Goal: Information Seeking & Learning: Learn about a topic

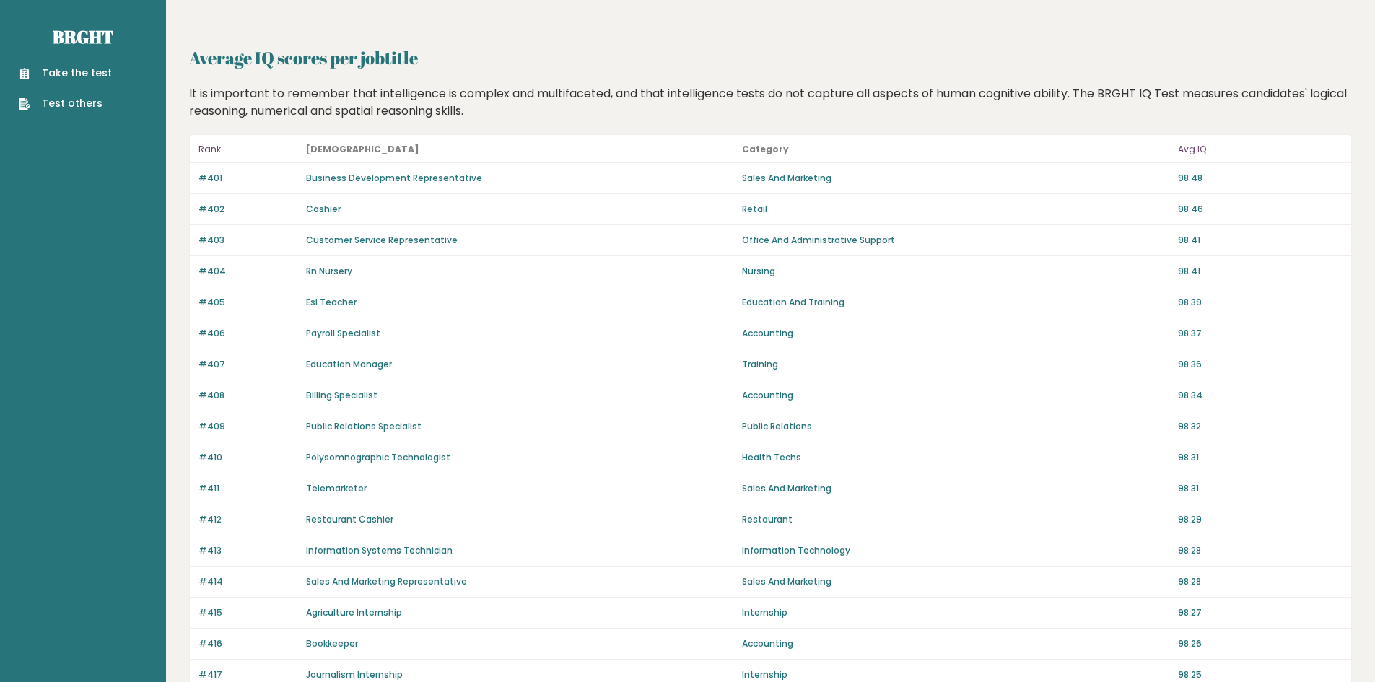
click at [442, 179] on link "Business Development Representative" at bounding box center [394, 178] width 176 height 12
click at [404, 178] on link "Business Development Representative" at bounding box center [394, 178] width 176 height 12
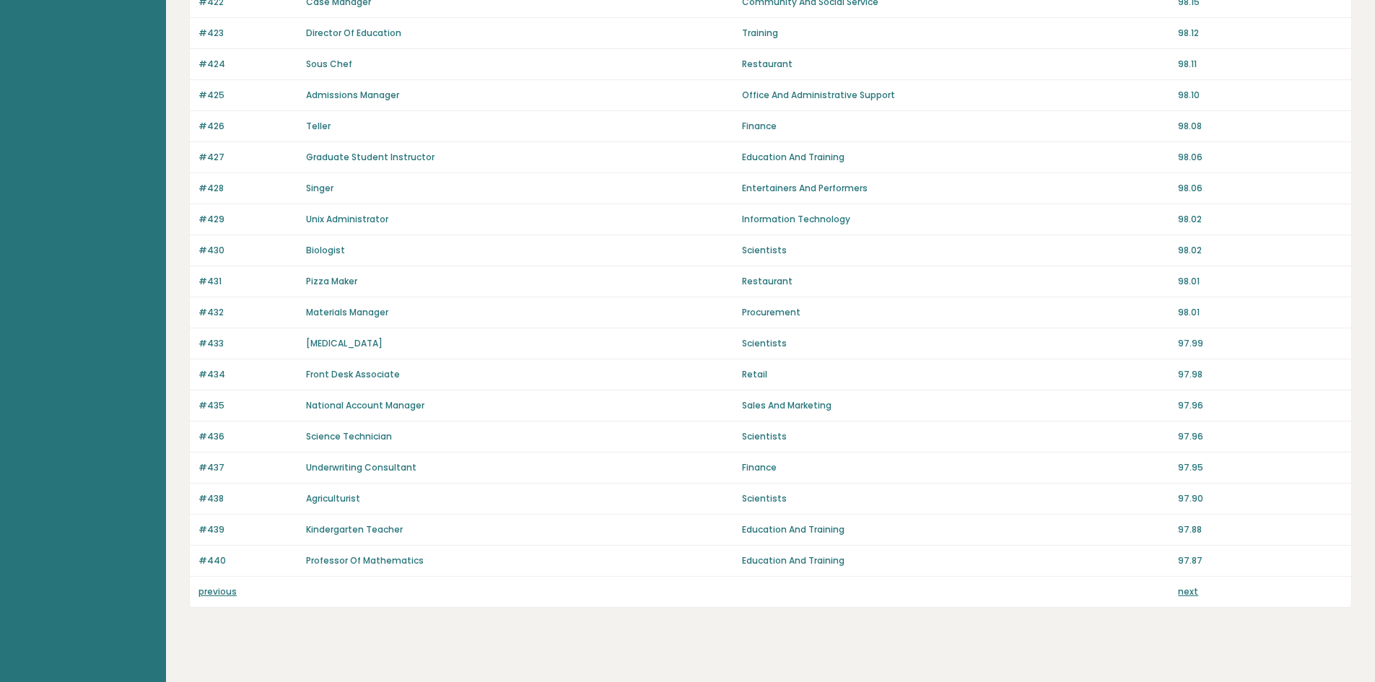
scroll to position [846, 0]
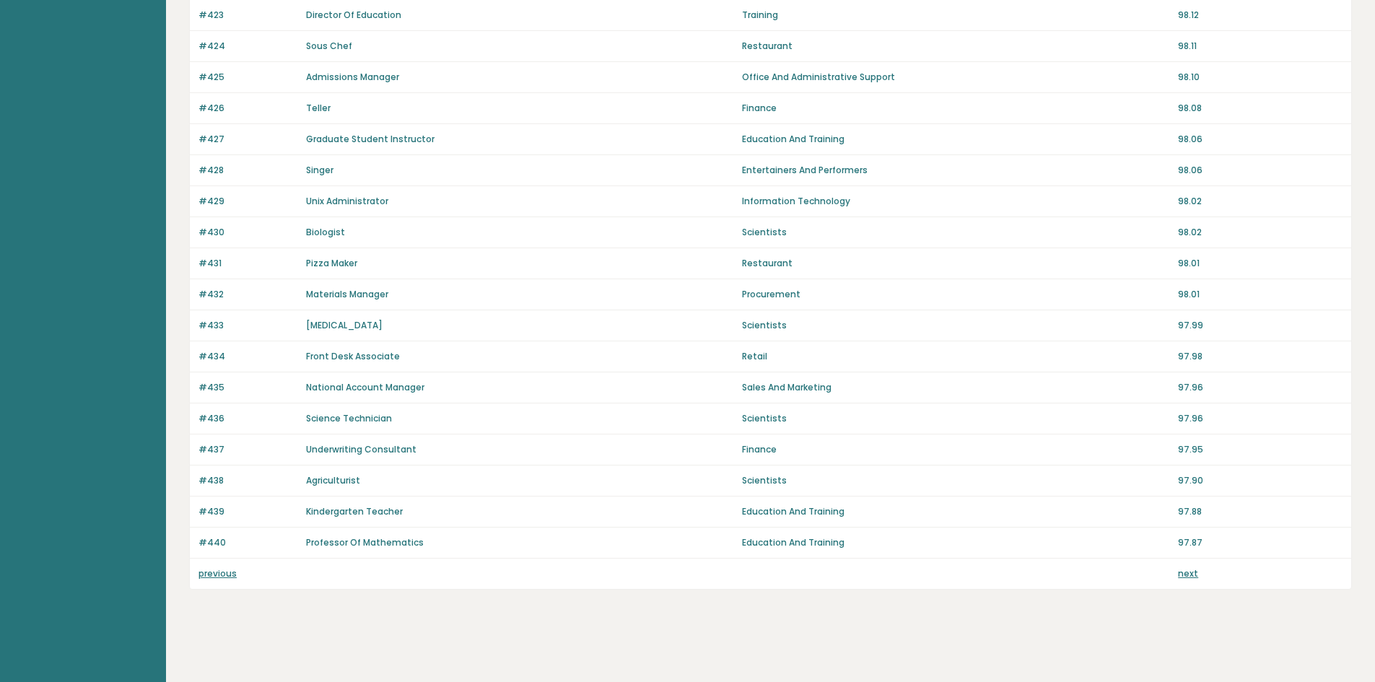
click at [1181, 574] on link "next" at bounding box center [1188, 573] width 20 height 12
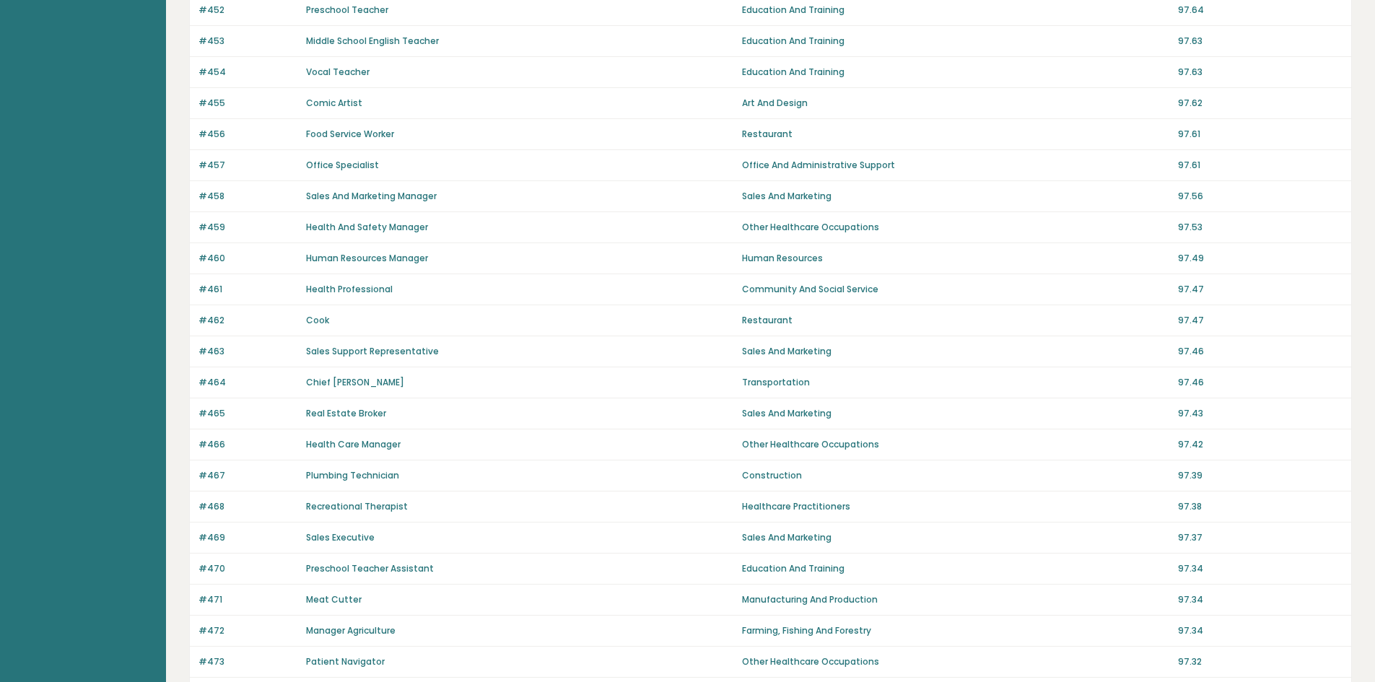
scroll to position [846, 0]
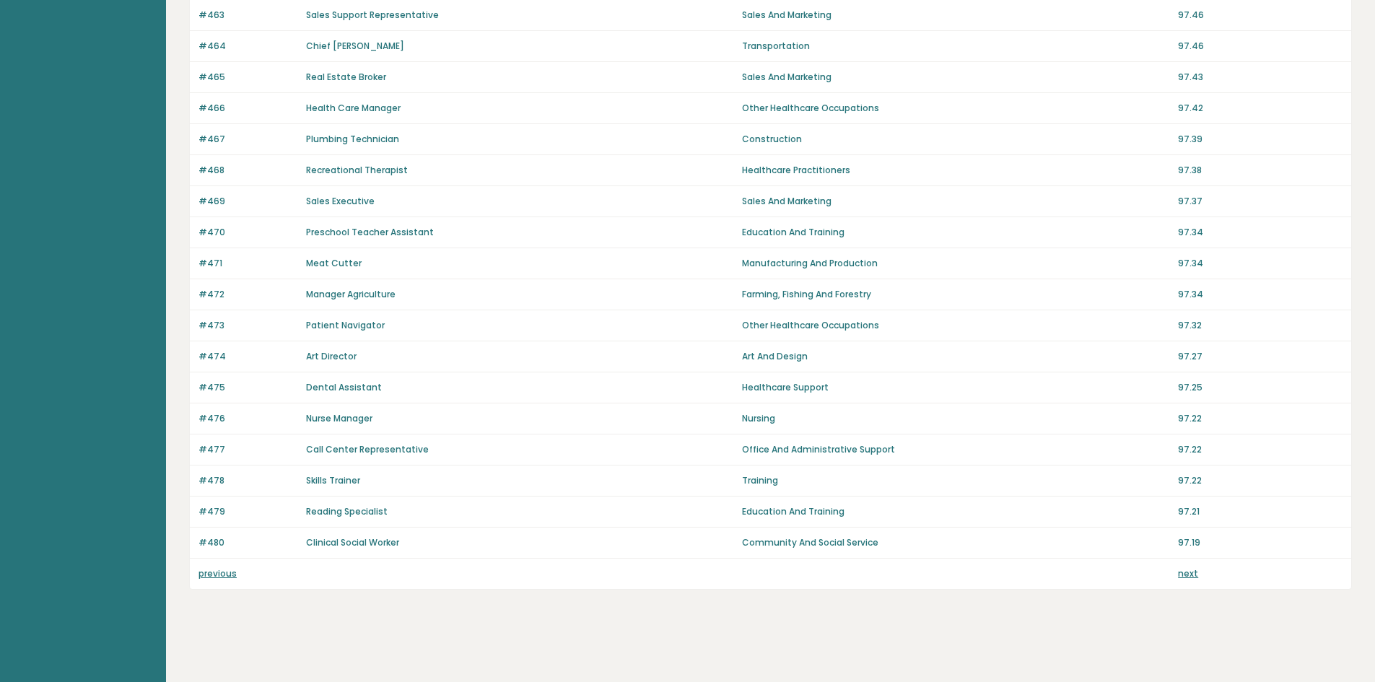
click at [224, 577] on link "previous" at bounding box center [217, 573] width 38 height 12
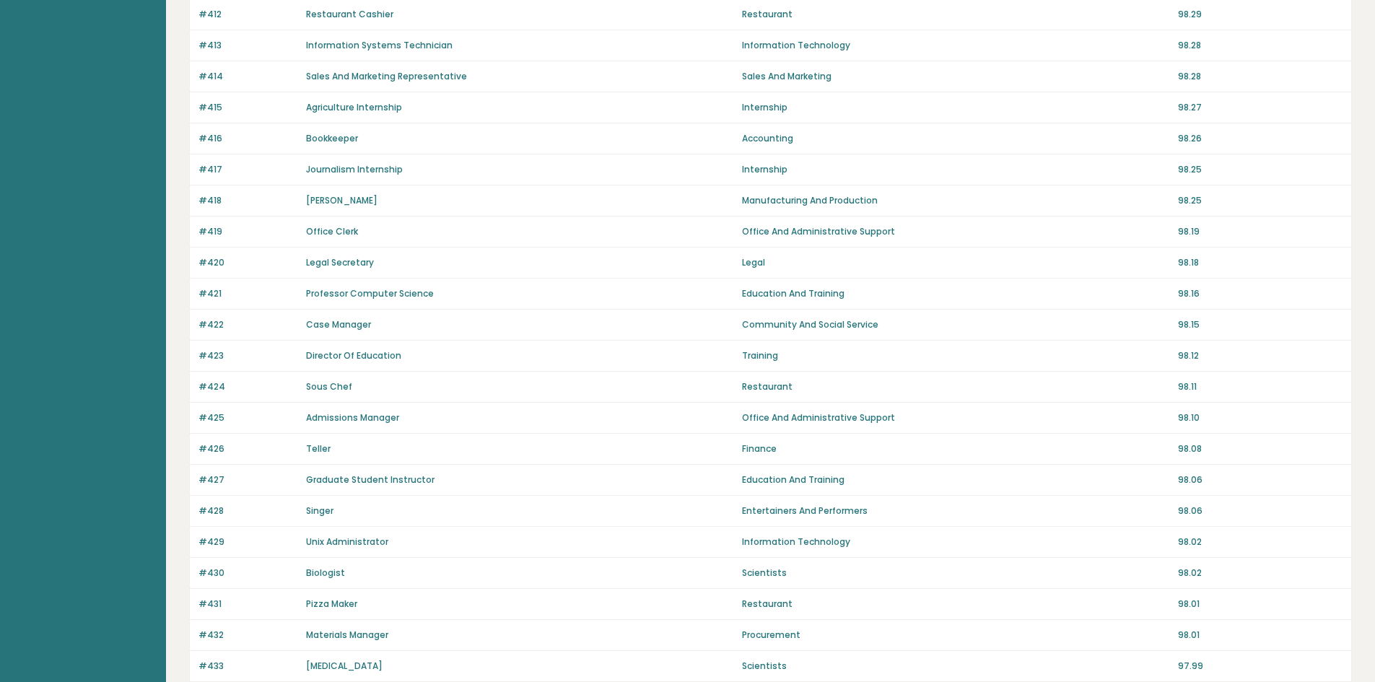
scroll to position [846, 0]
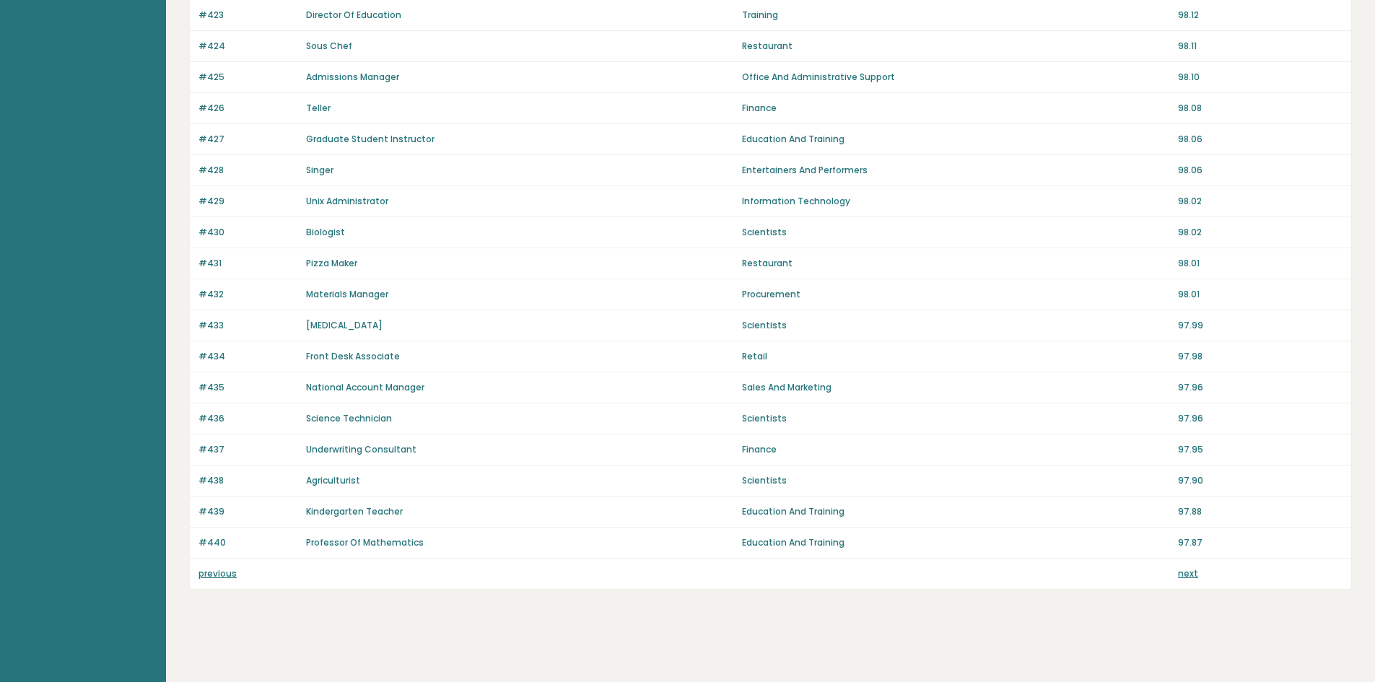
click at [217, 580] on div "previous next" at bounding box center [770, 574] width 1161 height 30
click at [226, 576] on link "previous" at bounding box center [217, 573] width 38 height 12
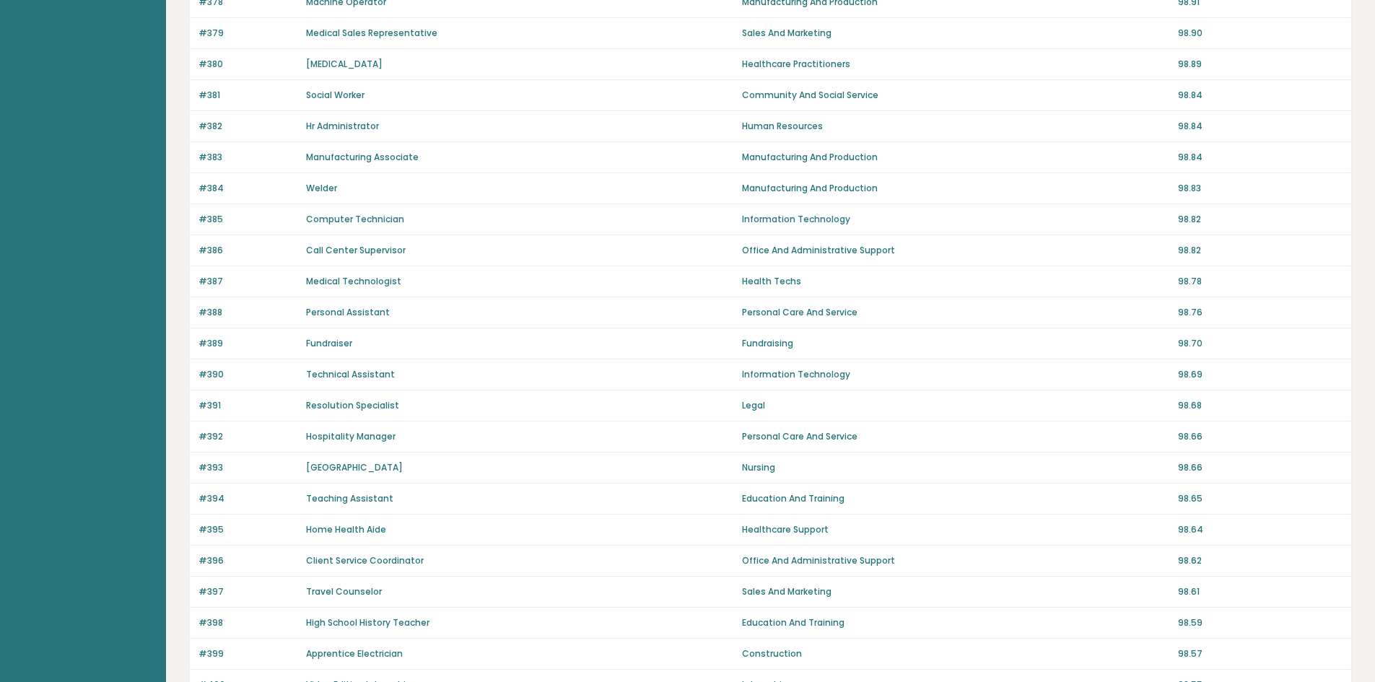
scroll to position [846, 0]
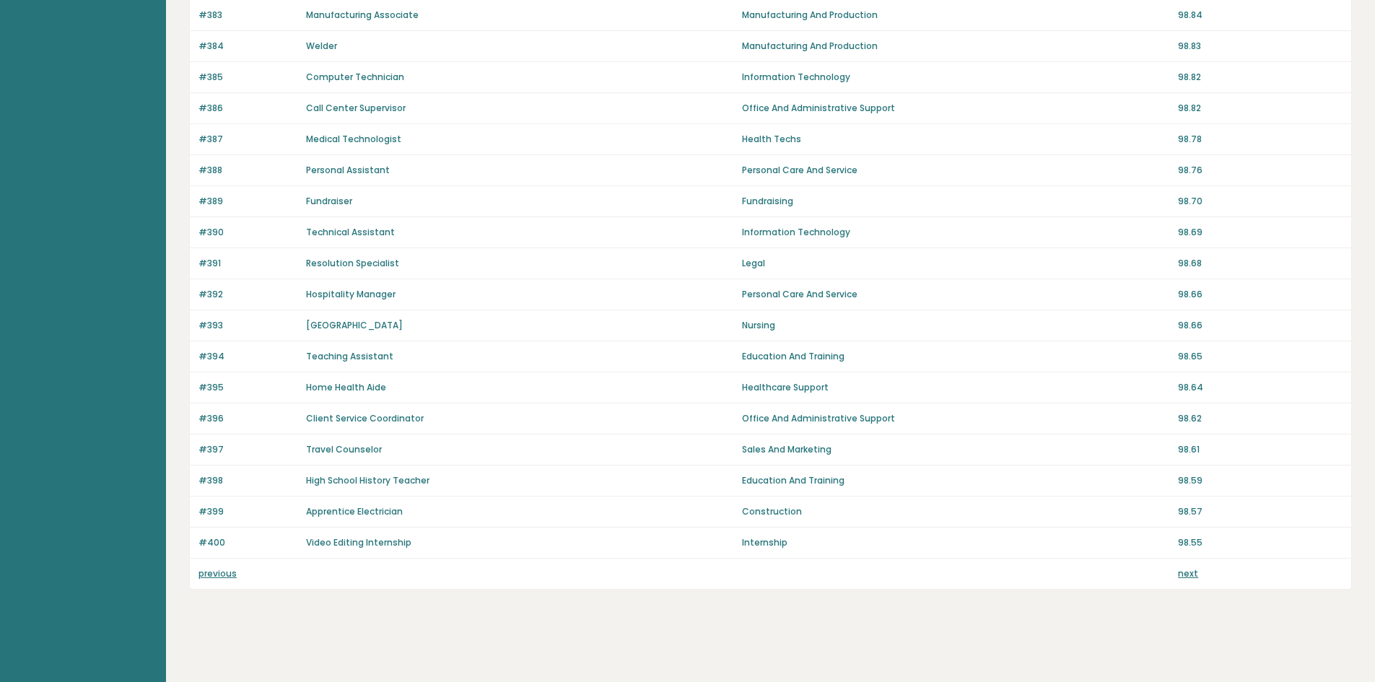
click at [222, 578] on link "previous" at bounding box center [217, 573] width 38 height 12
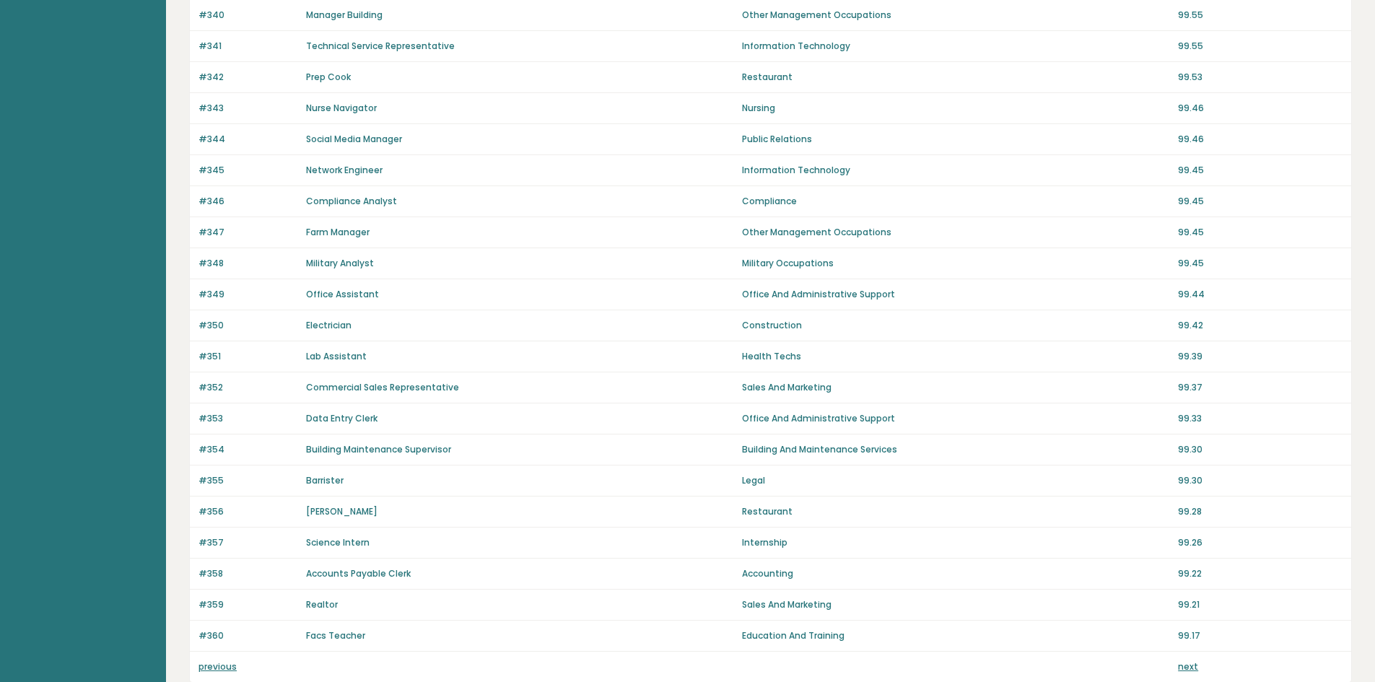
scroll to position [846, 0]
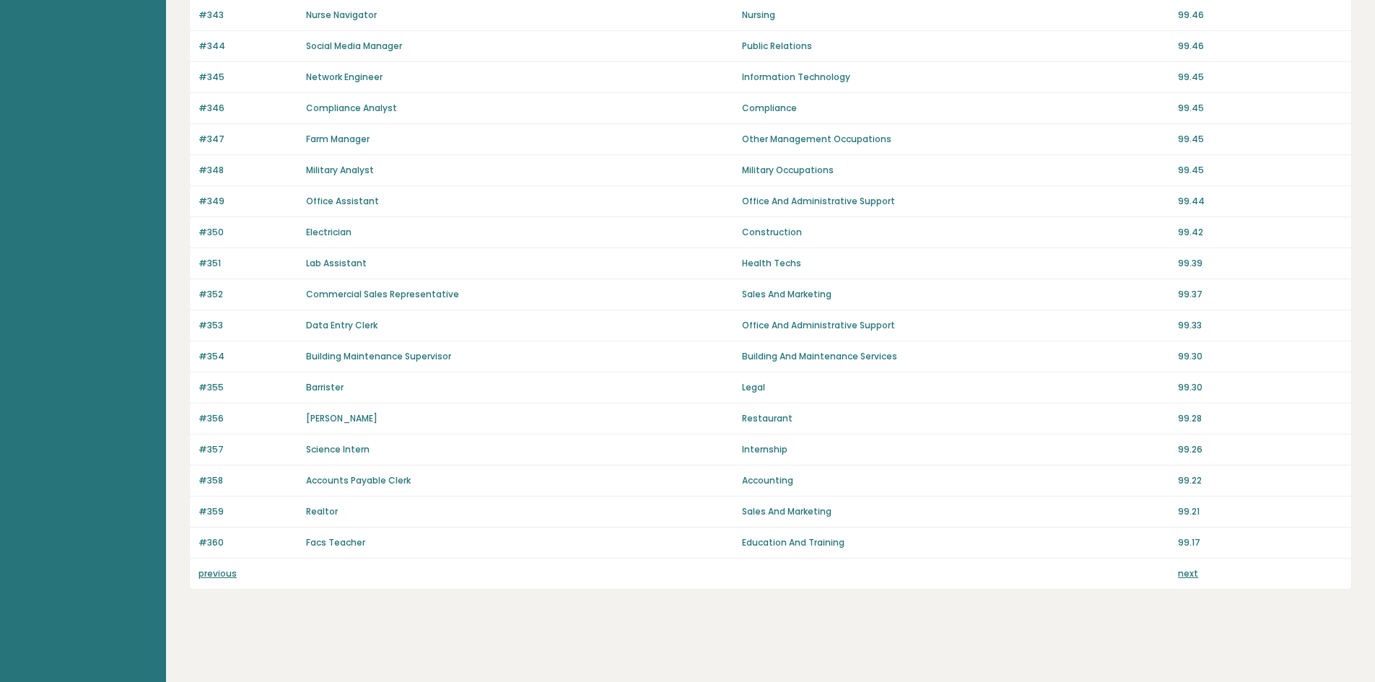
click at [222, 578] on link "previous" at bounding box center [217, 573] width 38 height 12
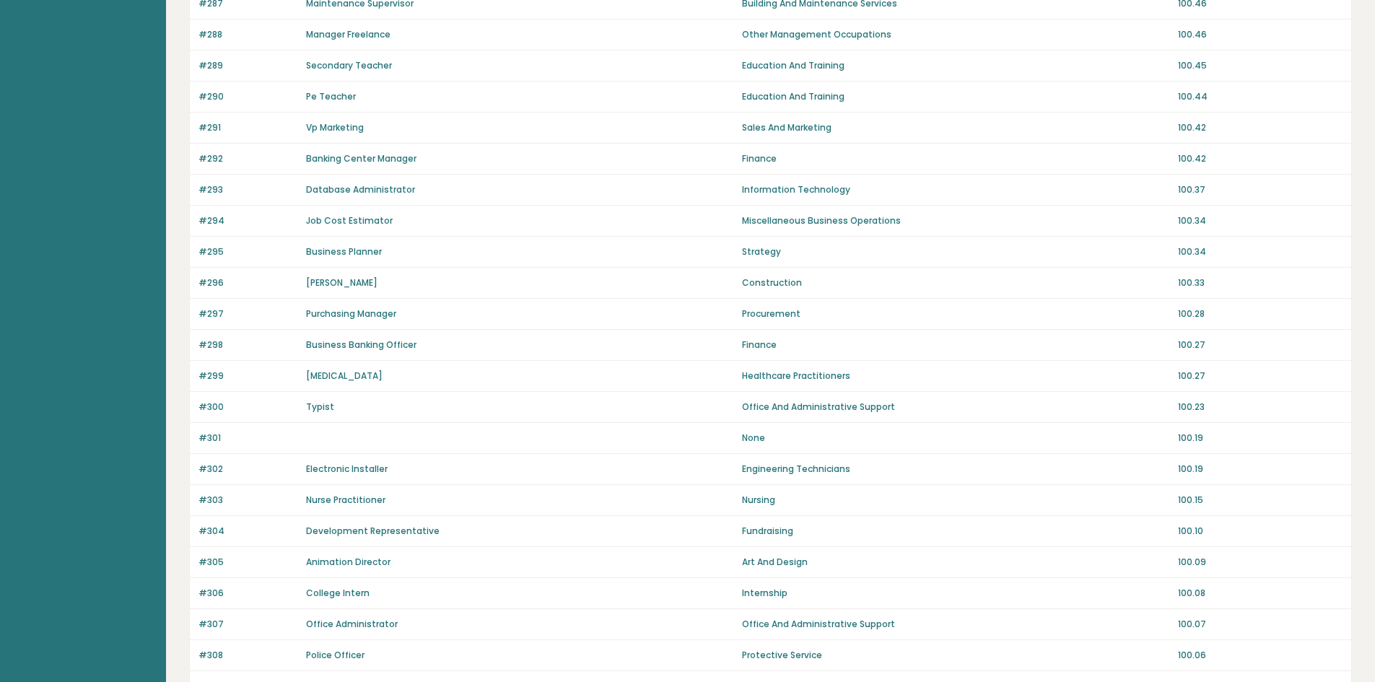
scroll to position [794, 0]
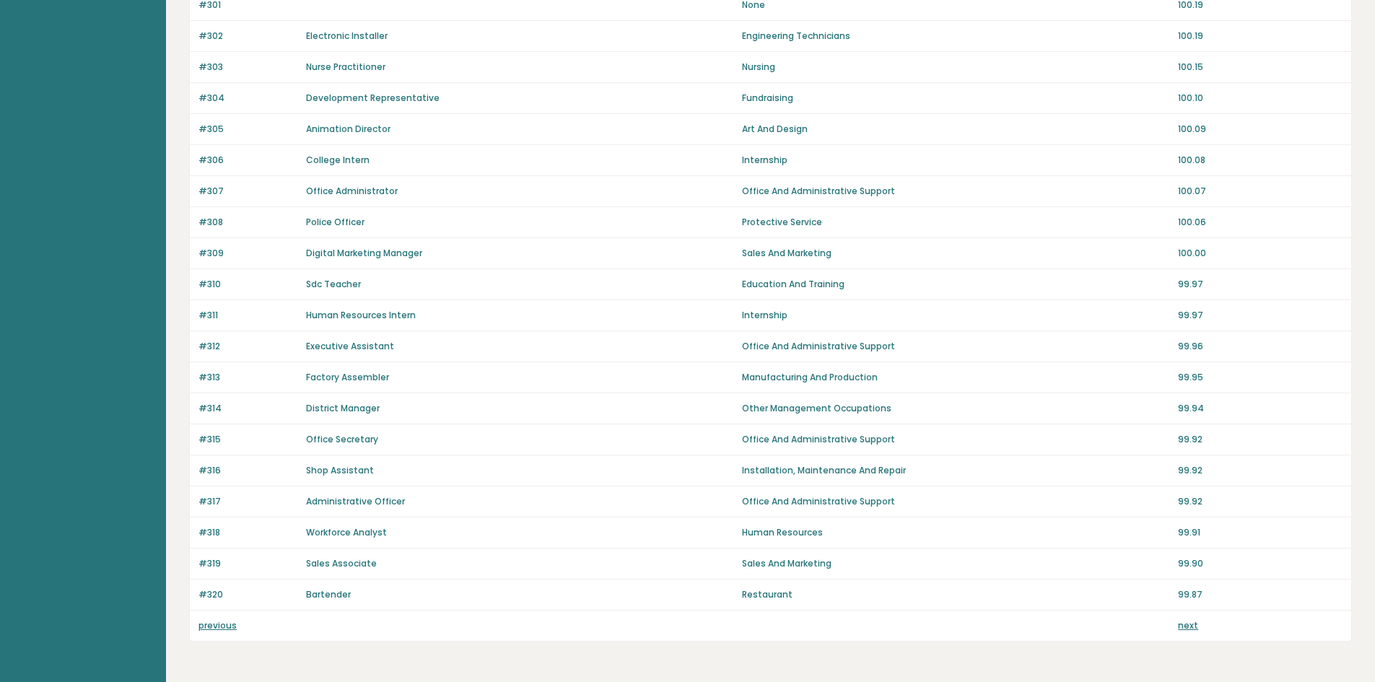
click at [1183, 619] on link "next" at bounding box center [1188, 625] width 20 height 12
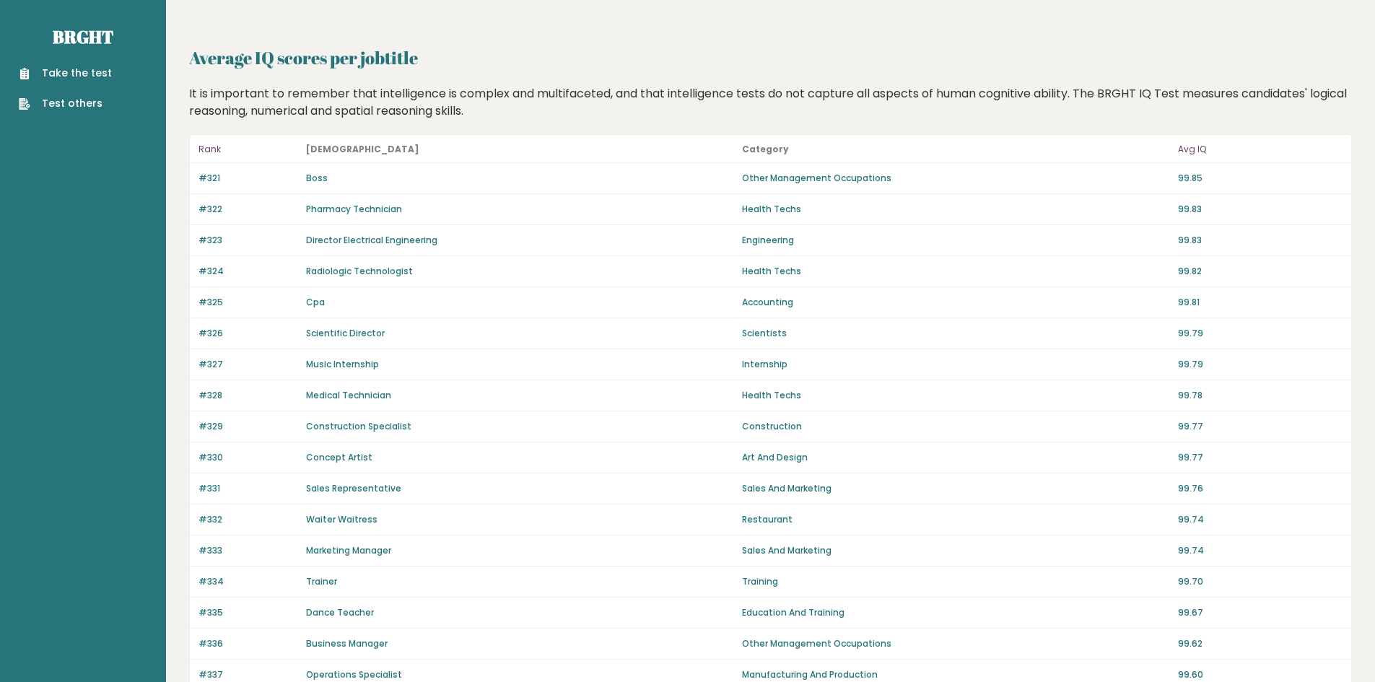
click at [323, 178] on link "Boss" at bounding box center [317, 178] width 22 height 12
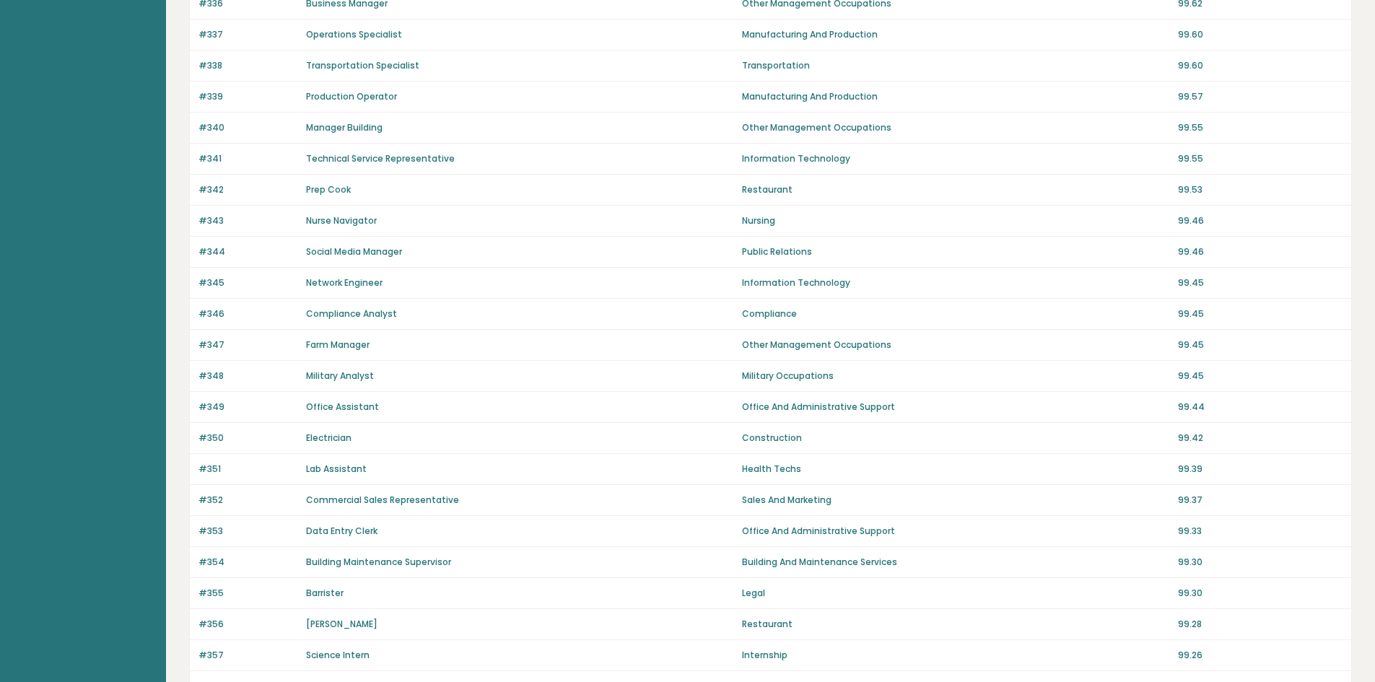
scroll to position [846, 0]
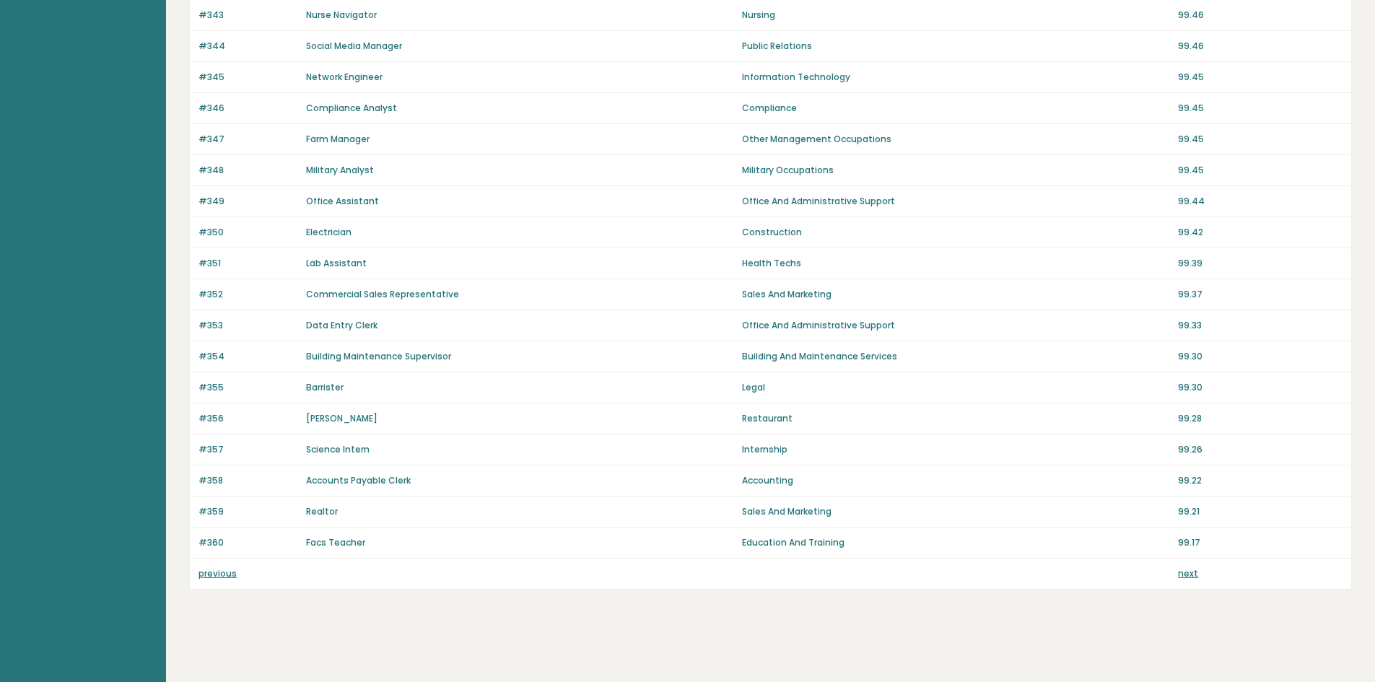
click at [227, 574] on link "previous" at bounding box center [217, 573] width 38 height 12
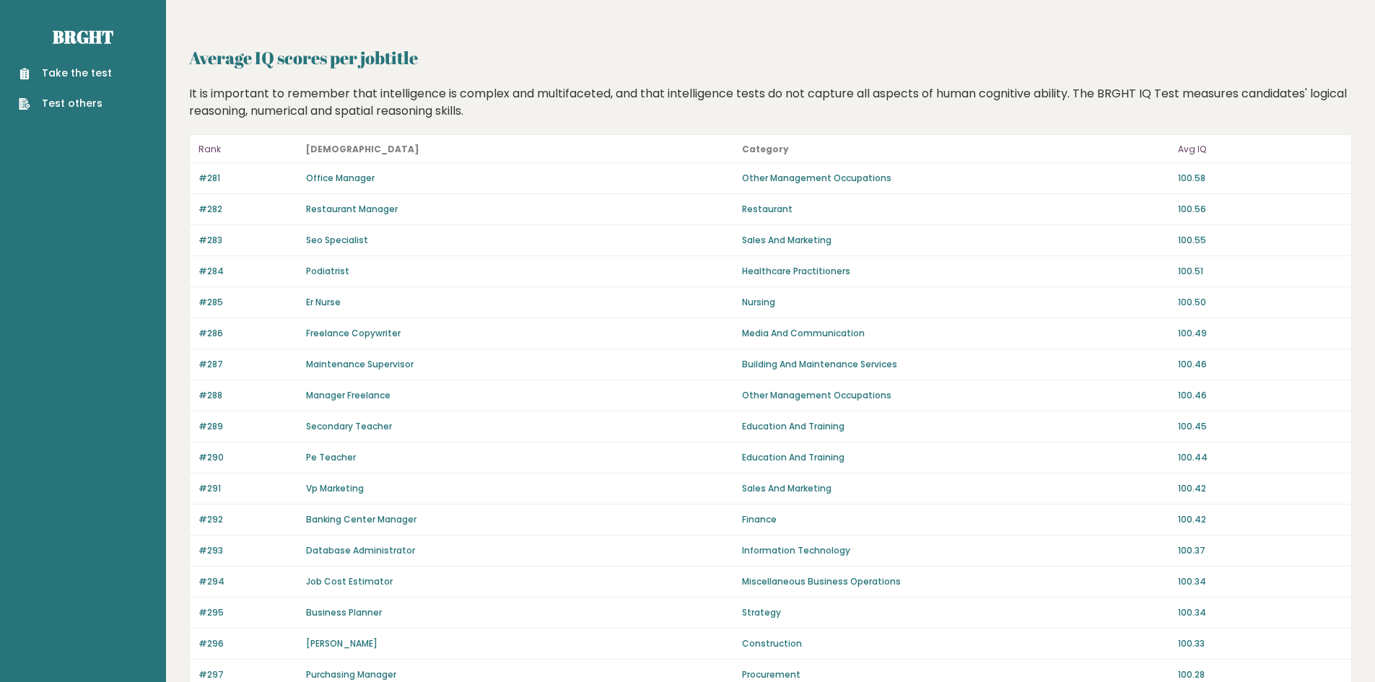
click at [320, 178] on link "Office Manager" at bounding box center [340, 178] width 69 height 12
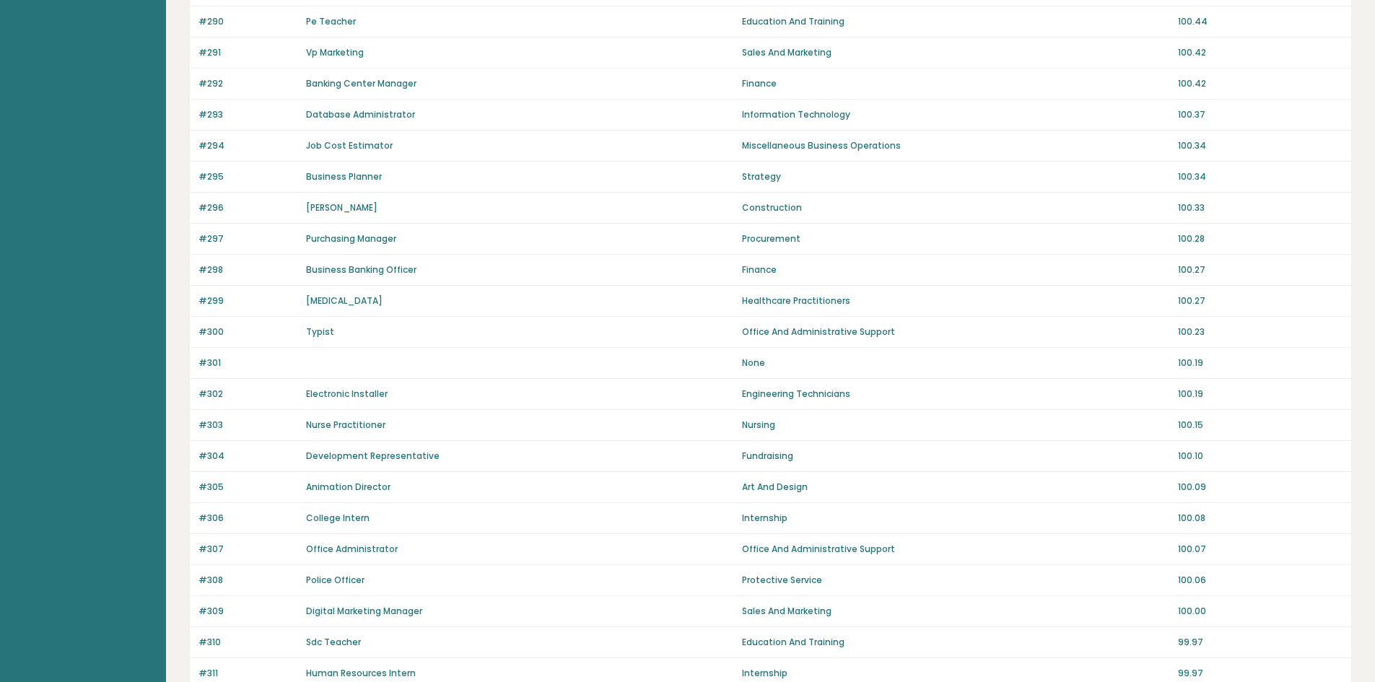
scroll to position [846, 0]
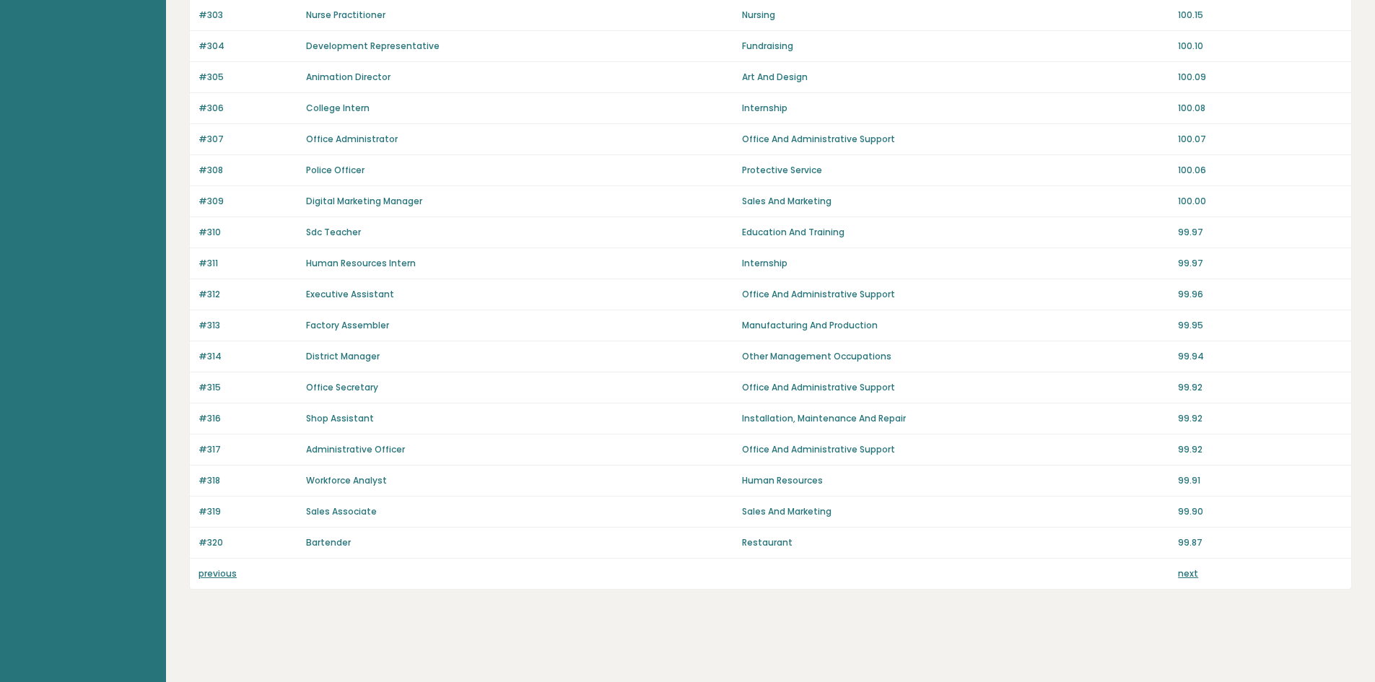
click at [227, 572] on link "previous" at bounding box center [217, 573] width 38 height 12
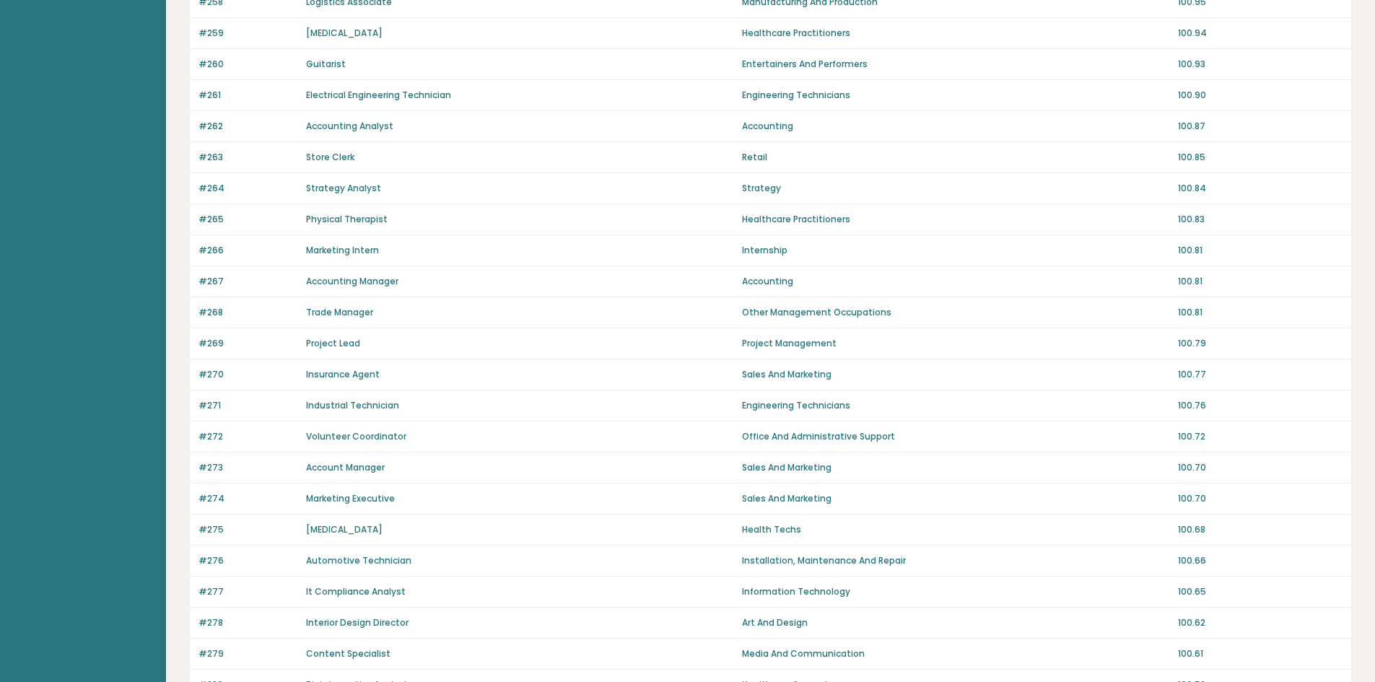
scroll to position [846, 0]
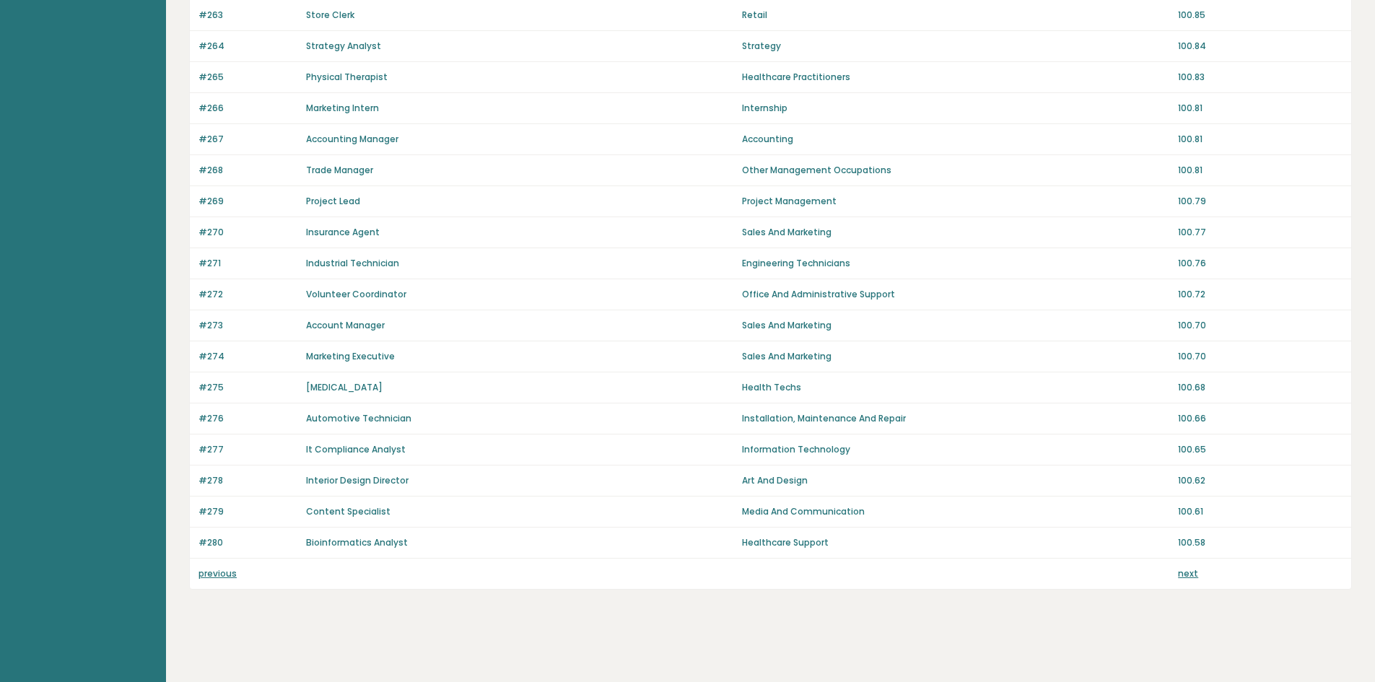
click at [222, 569] on link "previous" at bounding box center [217, 573] width 38 height 12
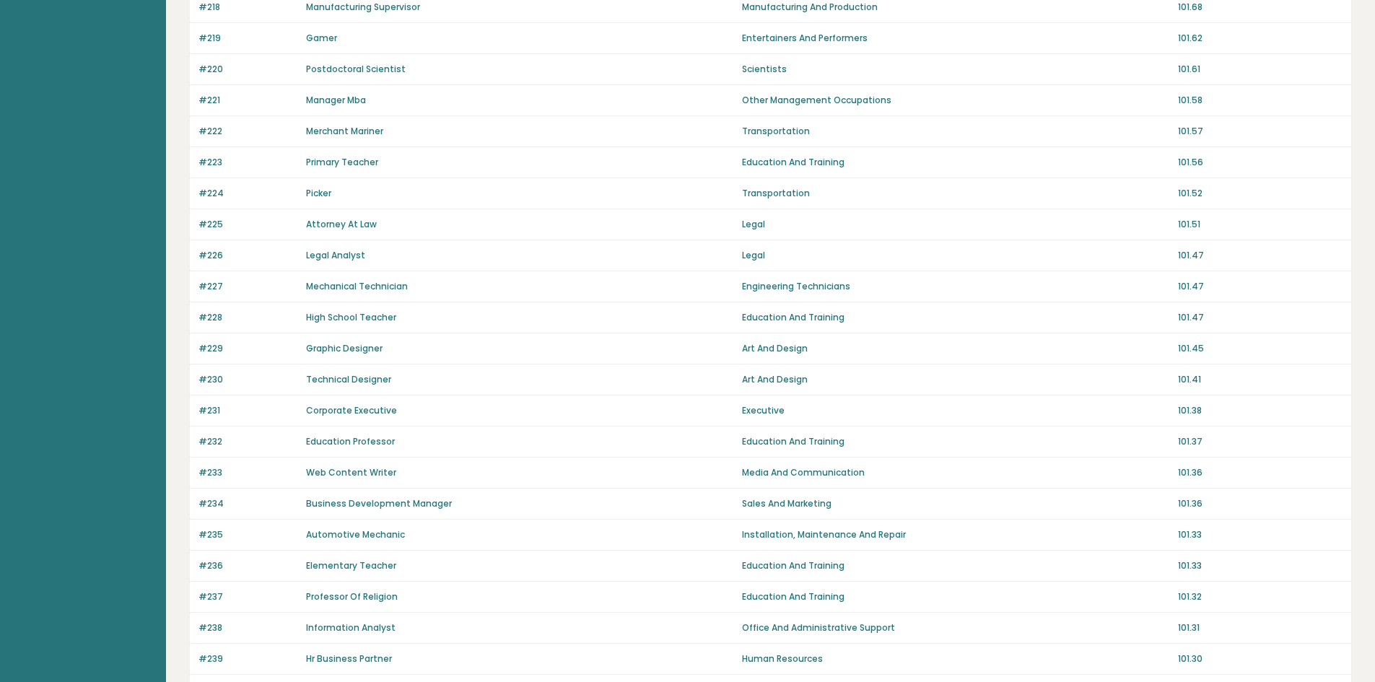
scroll to position [846, 0]
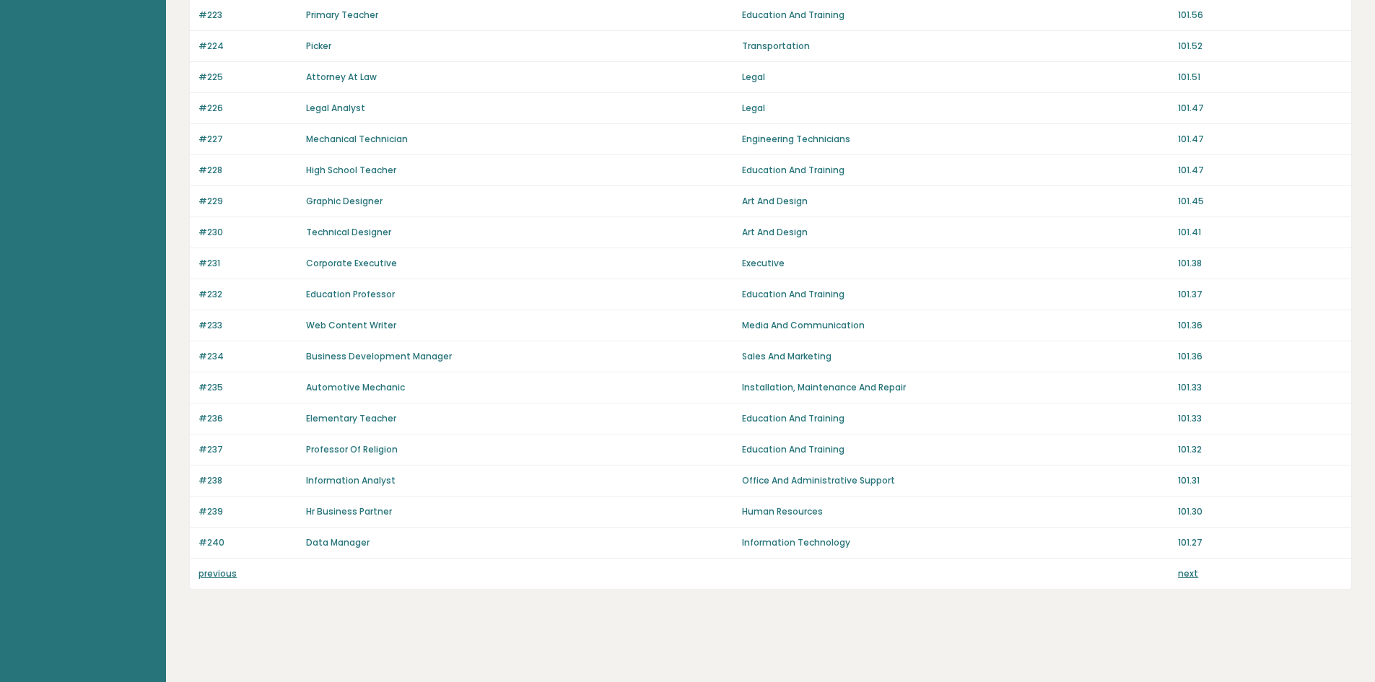
click at [224, 575] on link "previous" at bounding box center [217, 573] width 38 height 12
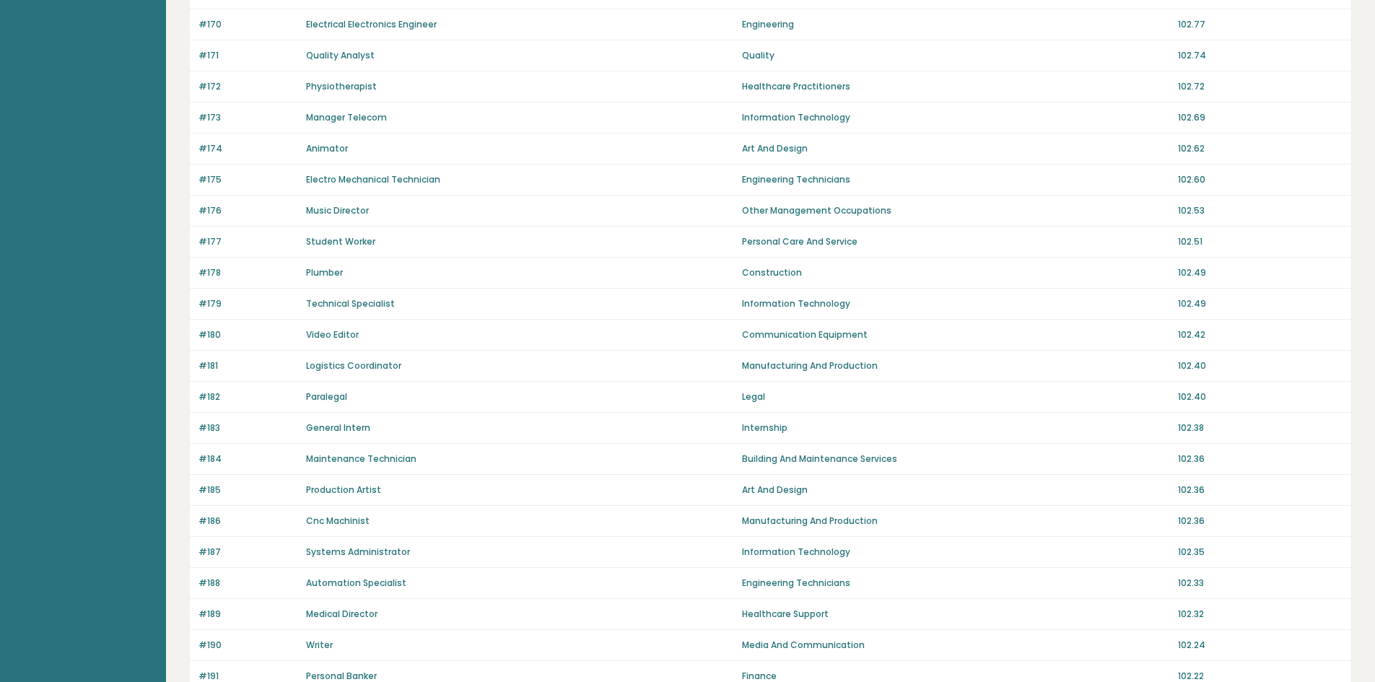
scroll to position [846, 0]
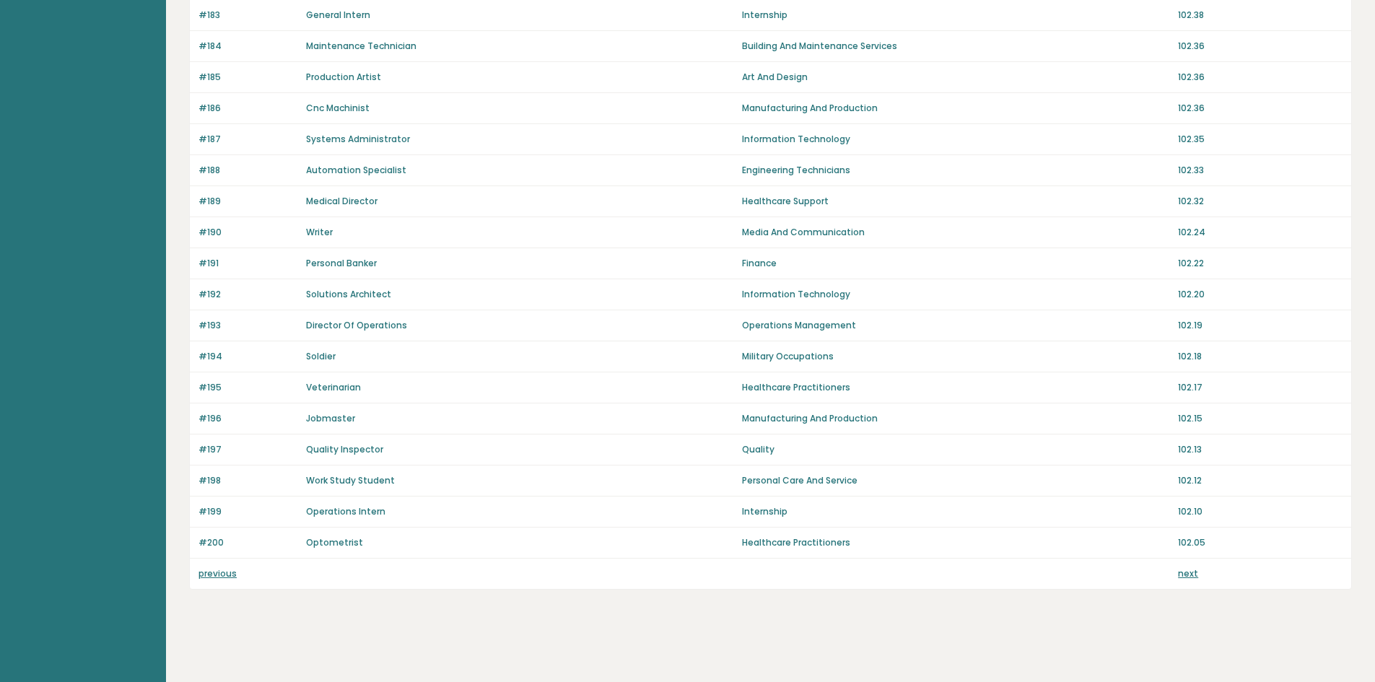
click at [219, 574] on link "previous" at bounding box center [217, 573] width 38 height 12
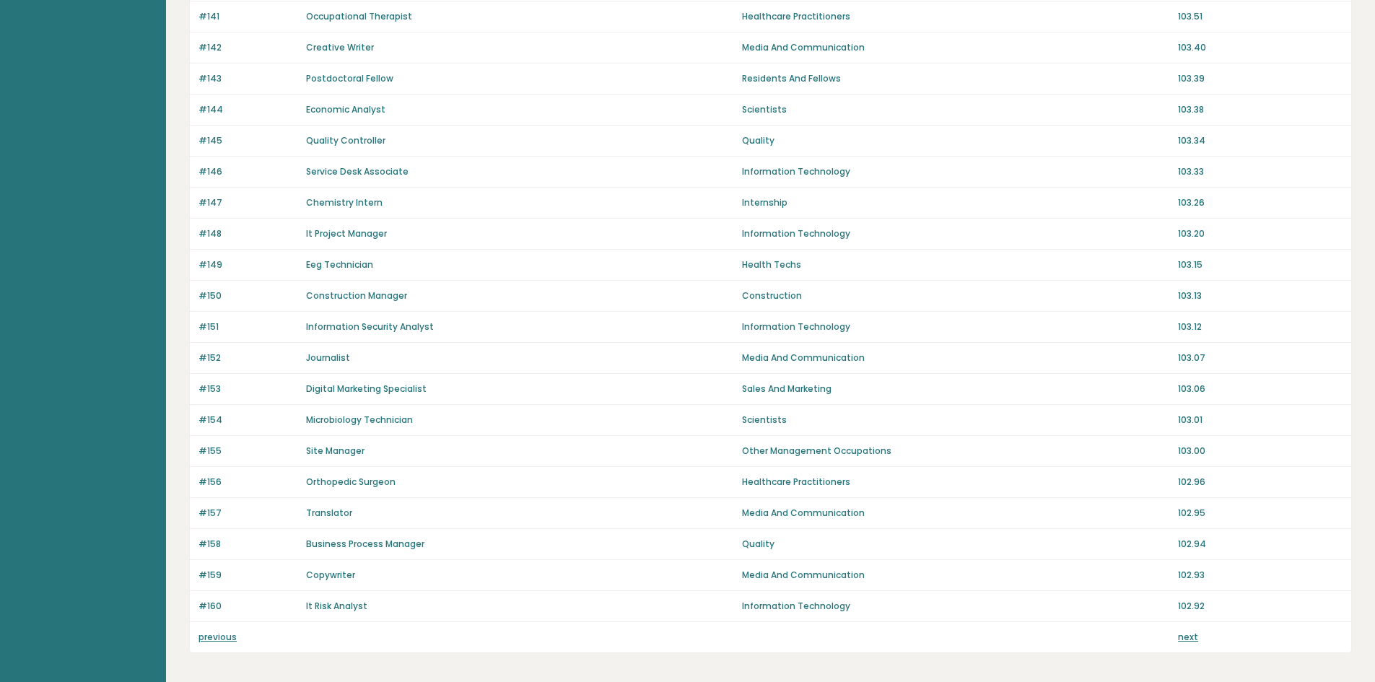
scroll to position [846, 0]
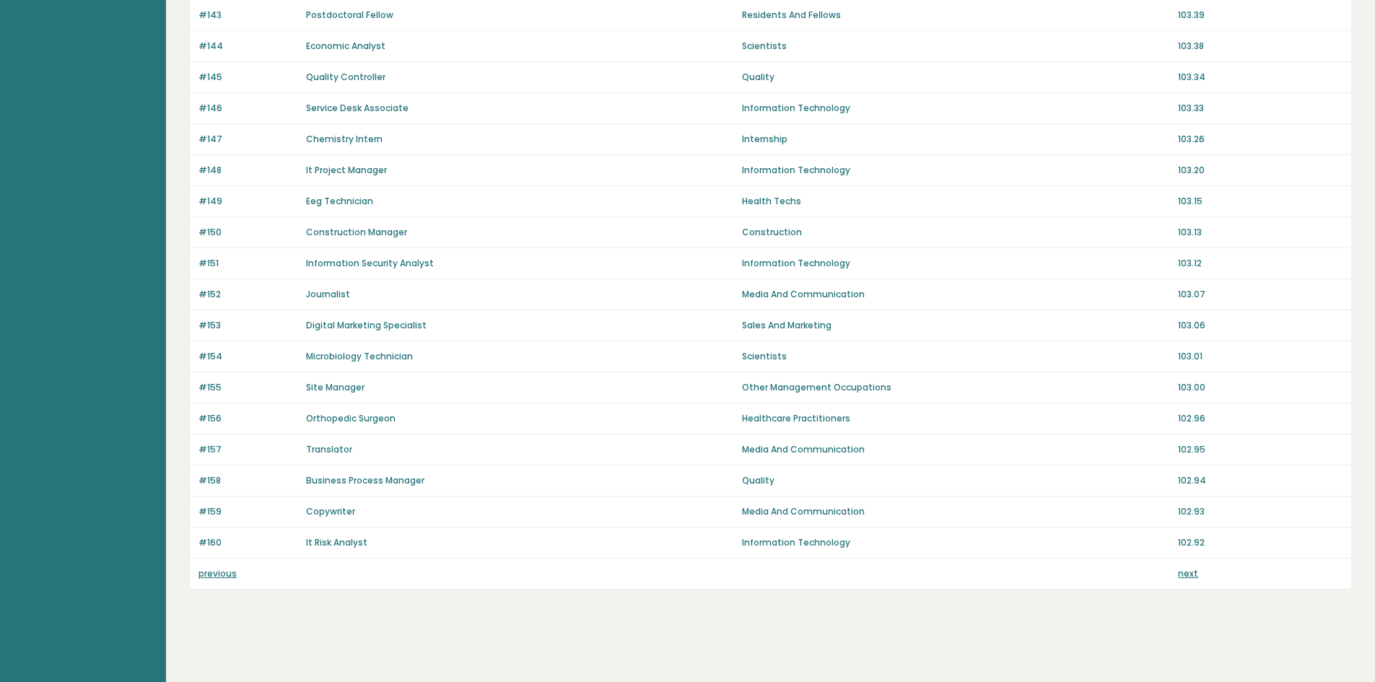
click at [219, 574] on link "previous" at bounding box center [217, 573] width 38 height 12
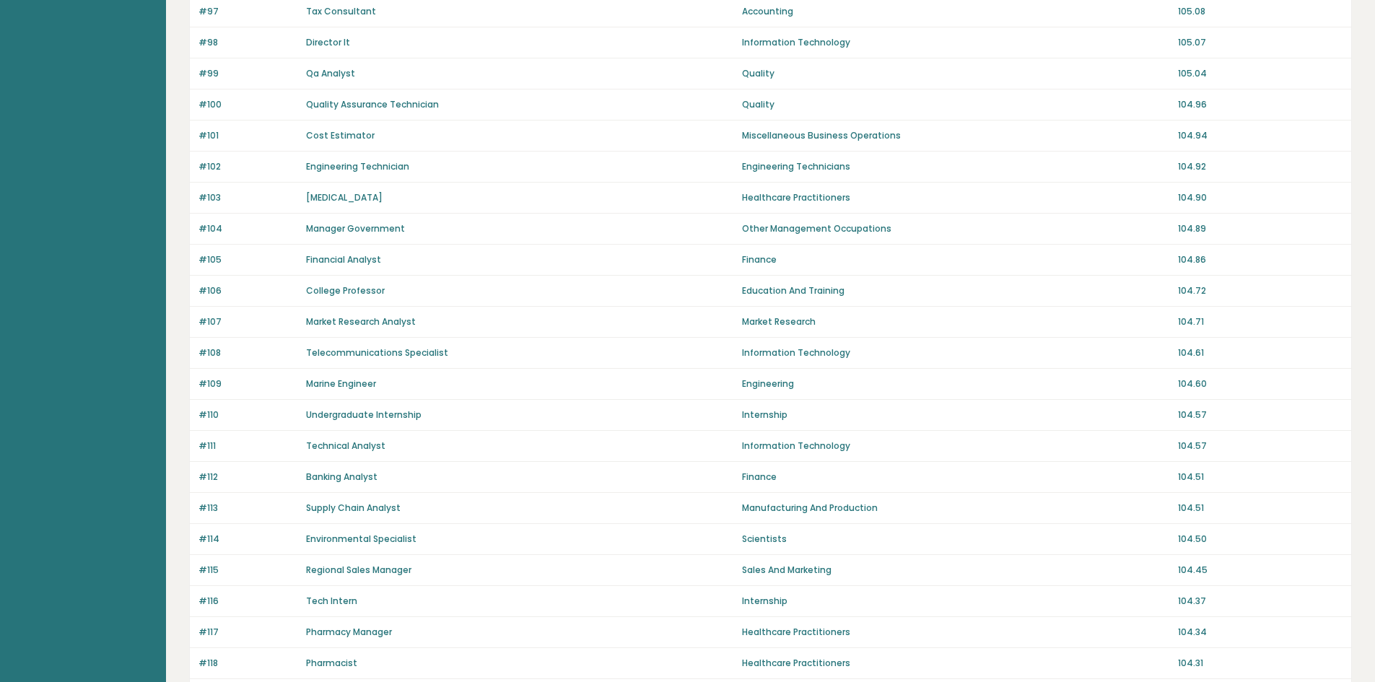
scroll to position [846, 0]
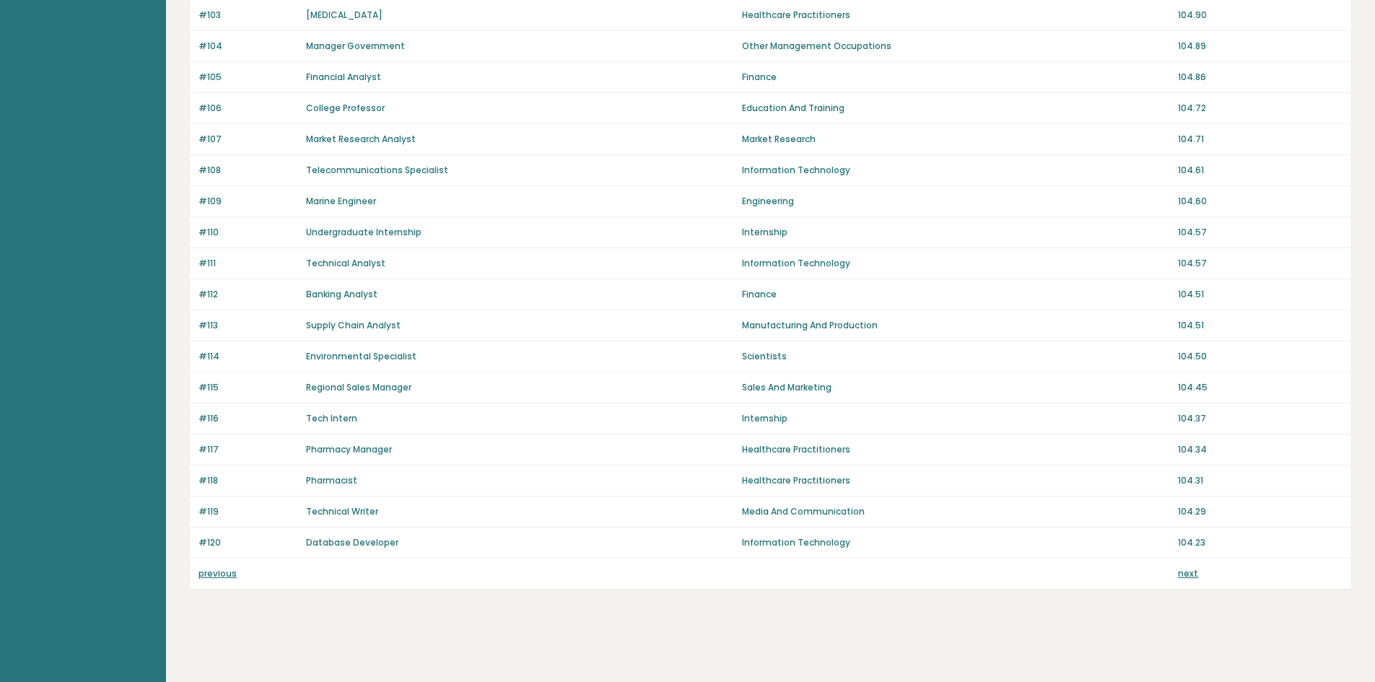
click at [219, 574] on link "previous" at bounding box center [217, 573] width 38 height 12
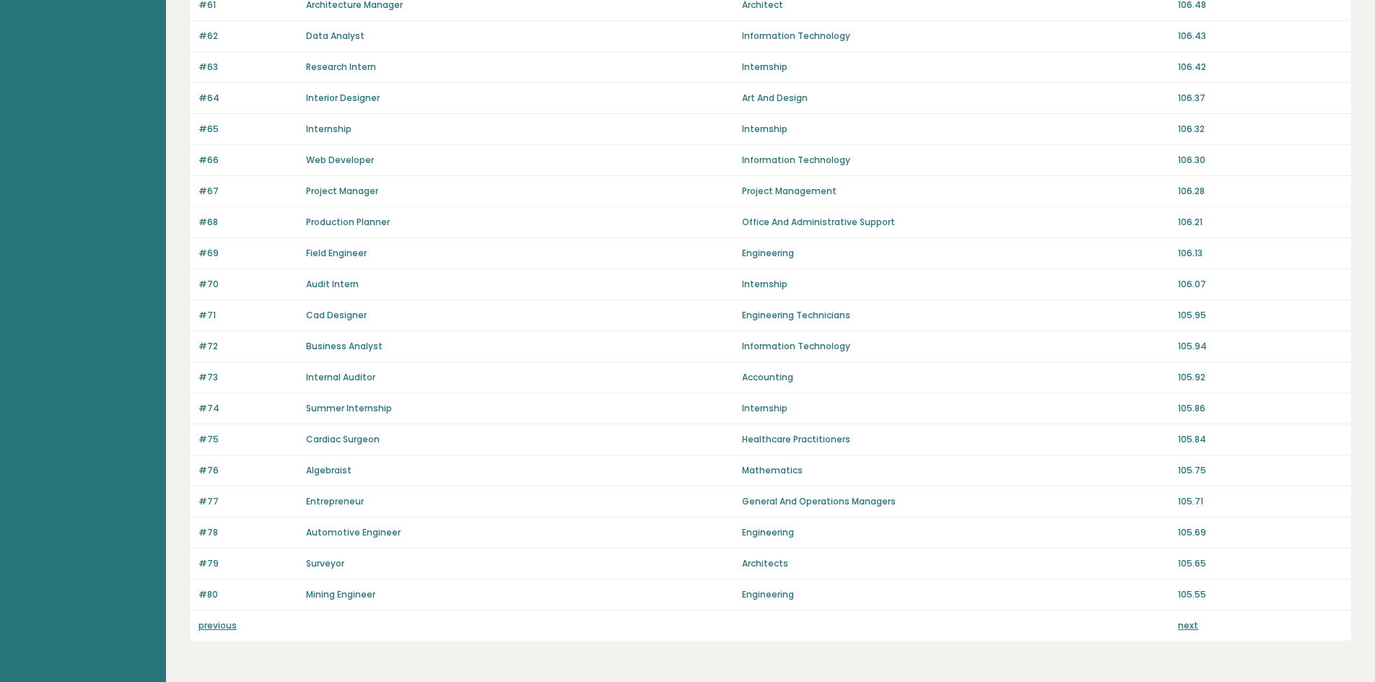
scroll to position [846, 0]
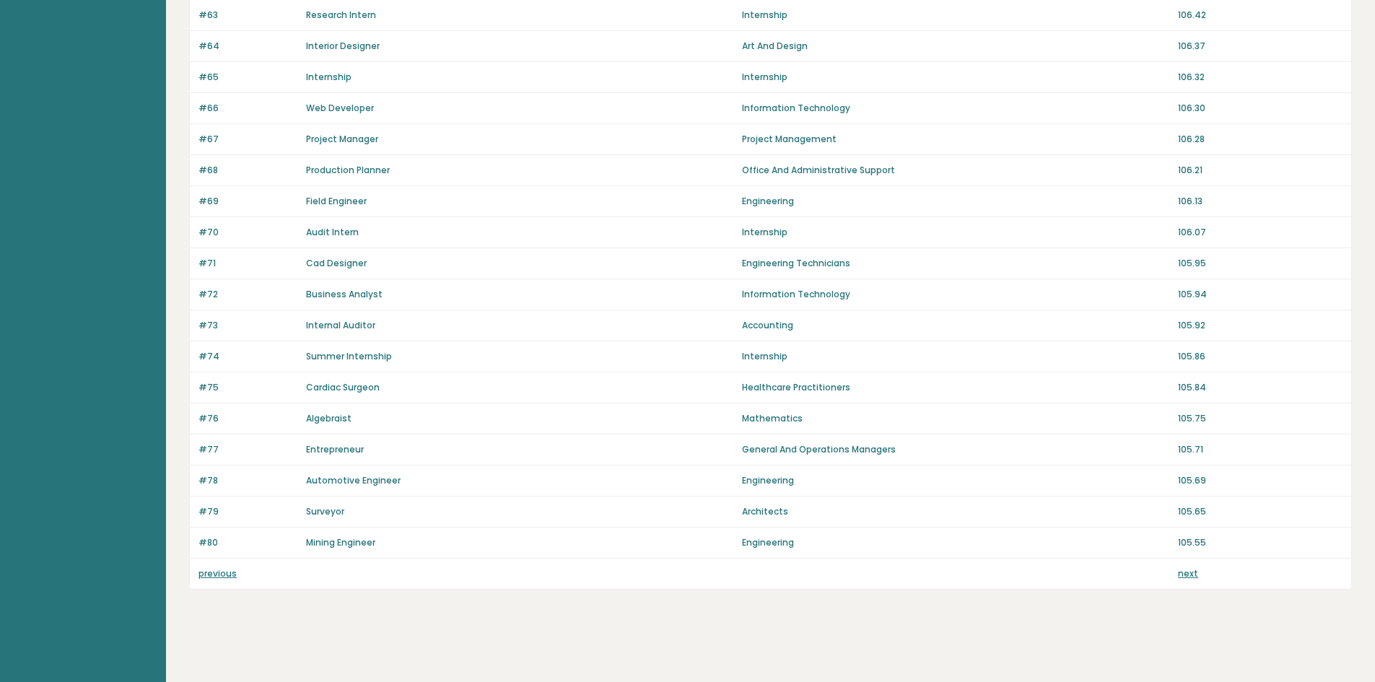
click at [218, 574] on link "previous" at bounding box center [217, 573] width 38 height 12
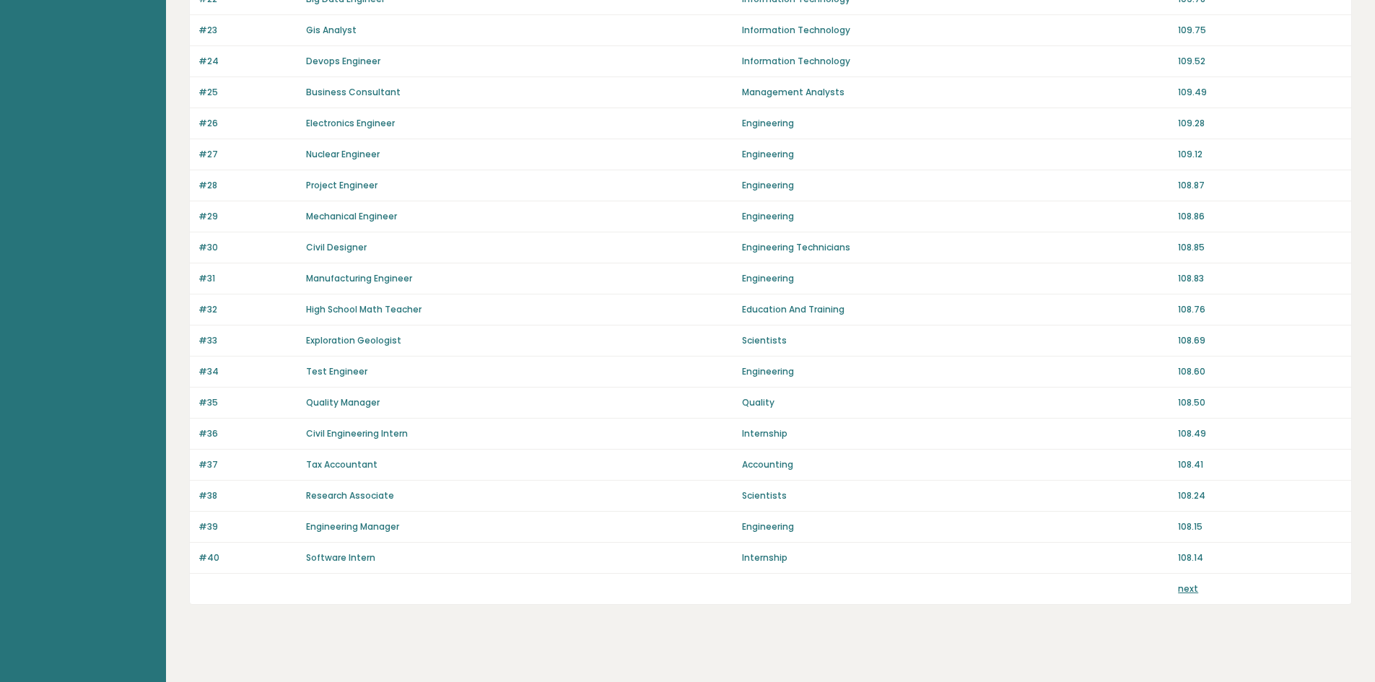
scroll to position [846, 0]
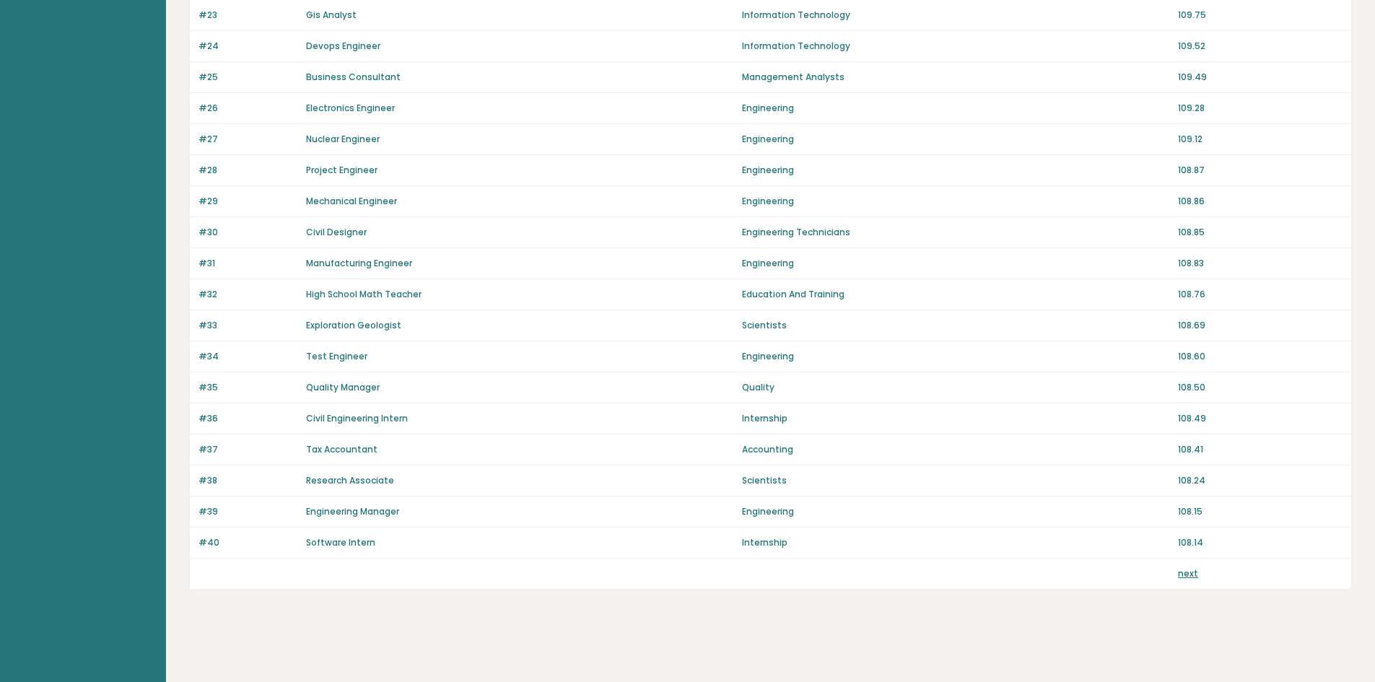
click at [218, 574] on p at bounding box center [247, 573] width 99 height 13
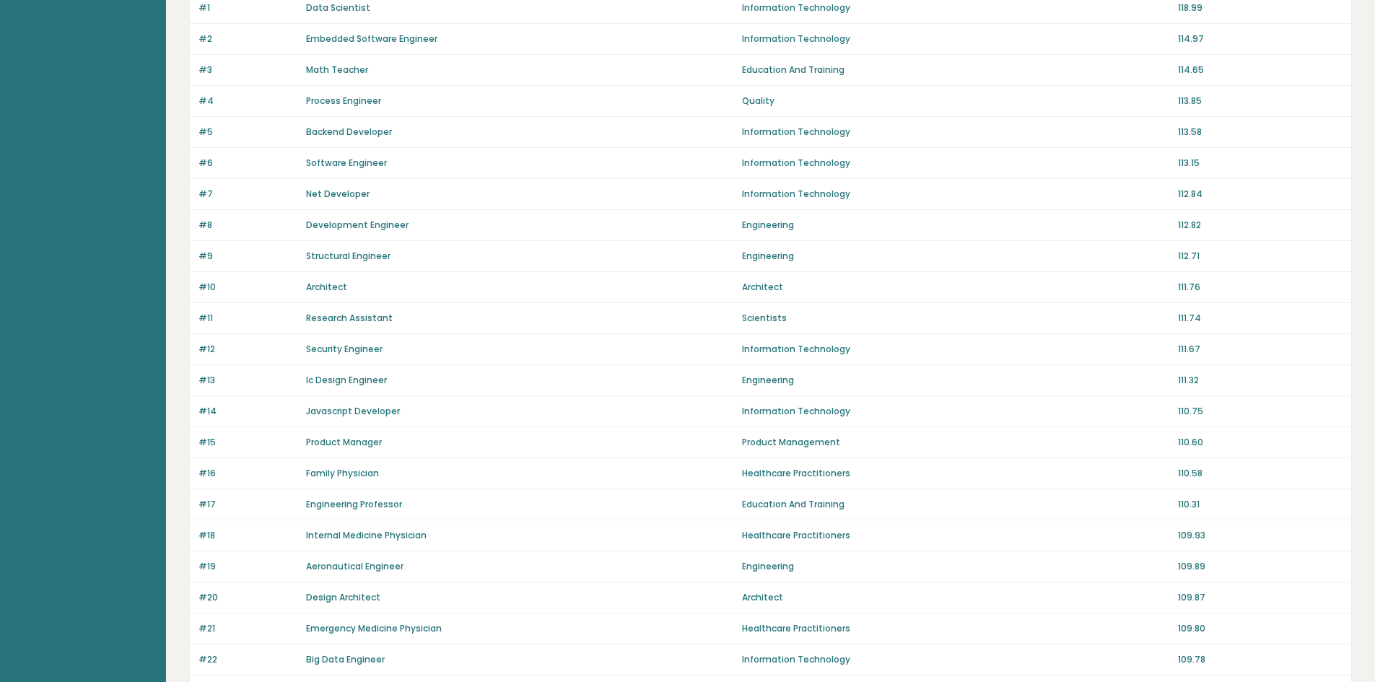
scroll to position [0, 0]
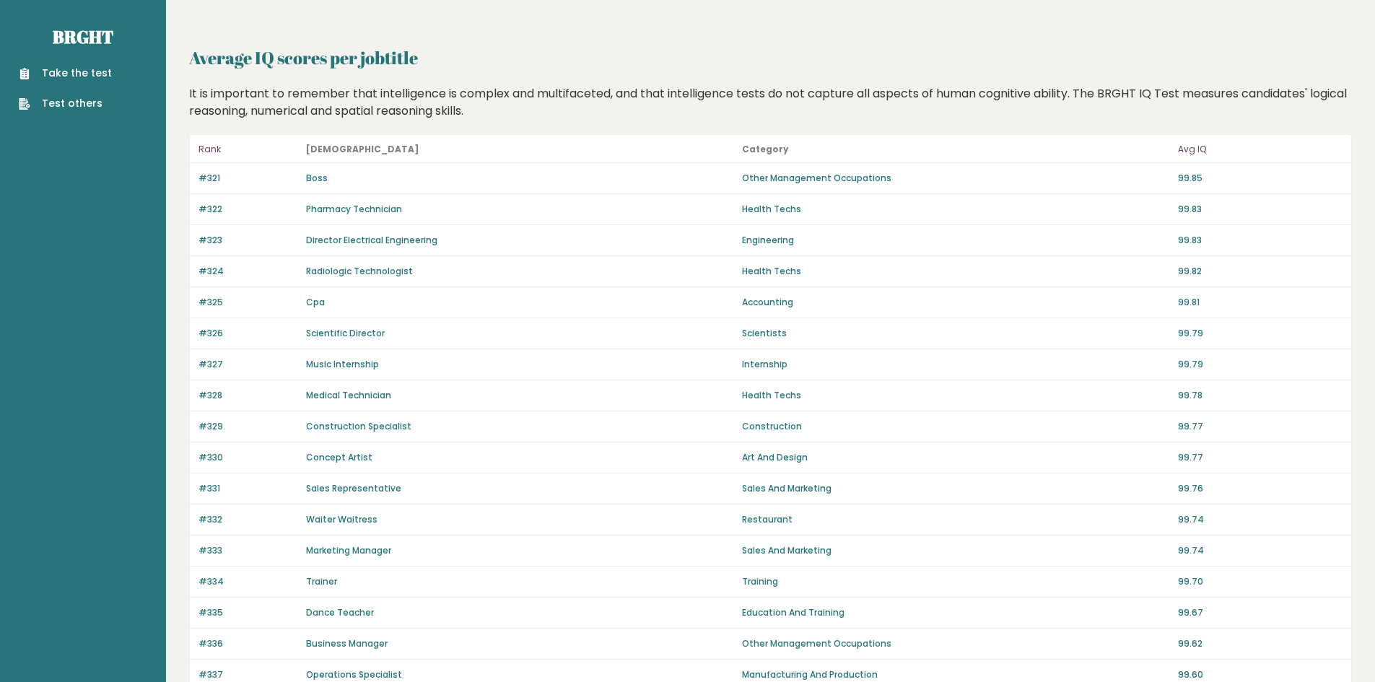
scroll to position [760, 0]
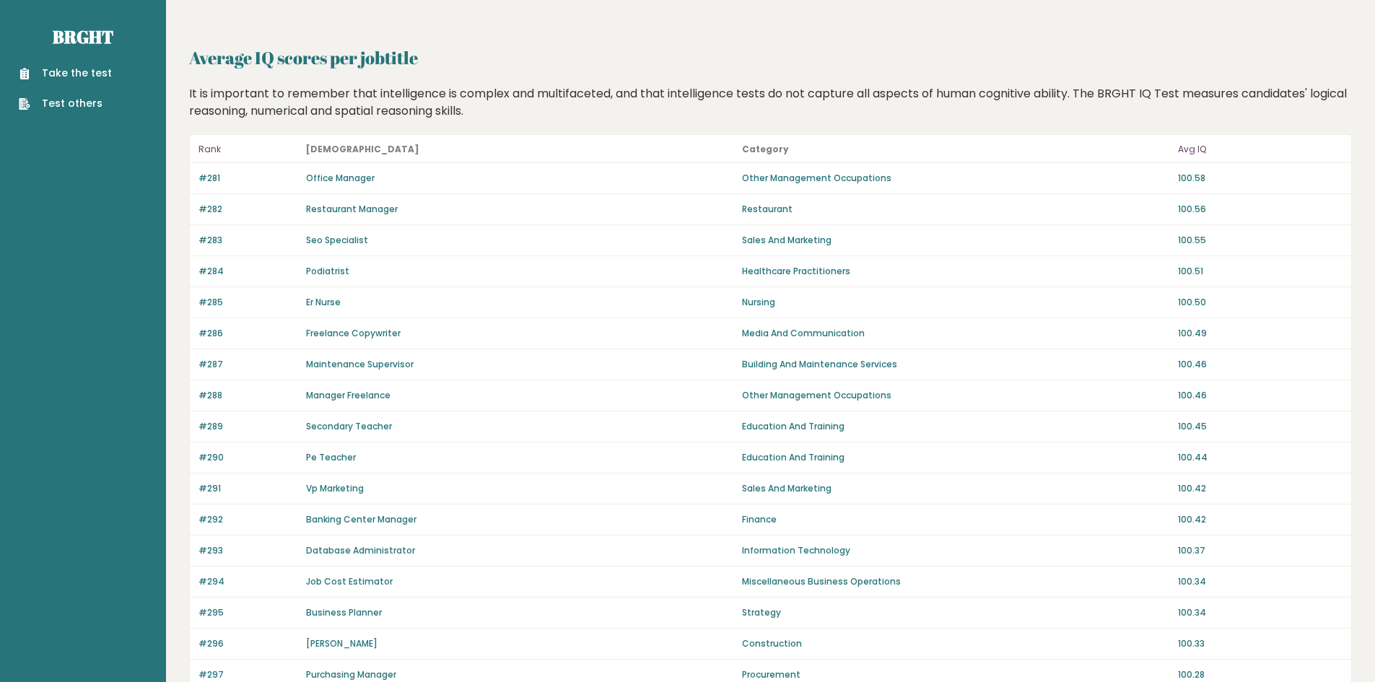
scroll to position [722, 0]
